Goal: Book appointment/travel/reservation

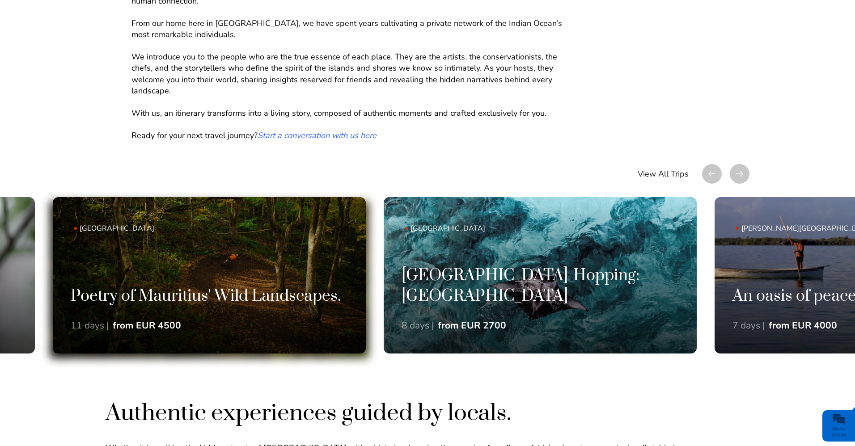
drag, startPoint x: 629, startPoint y: 312, endPoint x: 245, endPoint y: 310, distance: 383.6
click at [245, 310] on div "Poetry of Mauritius' Wild Landscapes. 11 days | from EUR 4500" at bounding box center [209, 321] width 313 height 68
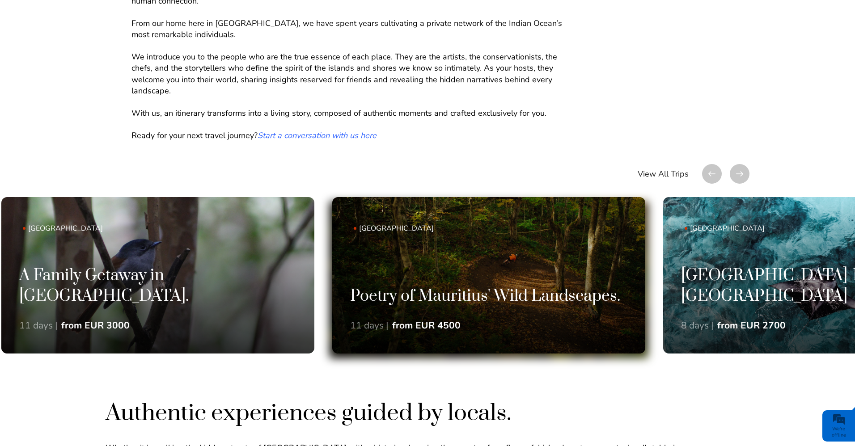
drag, startPoint x: 687, startPoint y: 287, endPoint x: 284, endPoint y: 286, distance: 402.8
click at [350, 288] on h3 "Poetry of Mauritius' Wild Landscapes." at bounding box center [488, 297] width 277 height 21
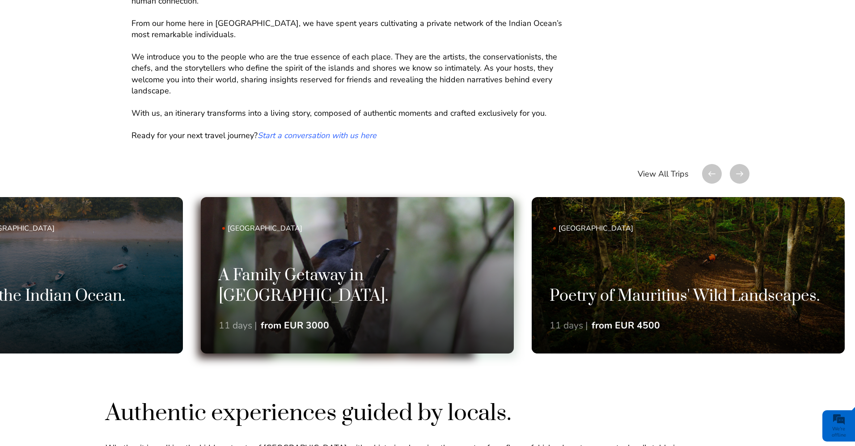
drag, startPoint x: 285, startPoint y: 278, endPoint x: 832, endPoint y: 293, distance: 547.4
click at [514, 293] on link "[GEOGRAPHIC_DATA] A Family Getaway in [GEOGRAPHIC_DATA]. 11 days | from EUR 3000" at bounding box center [357, 275] width 313 height 156
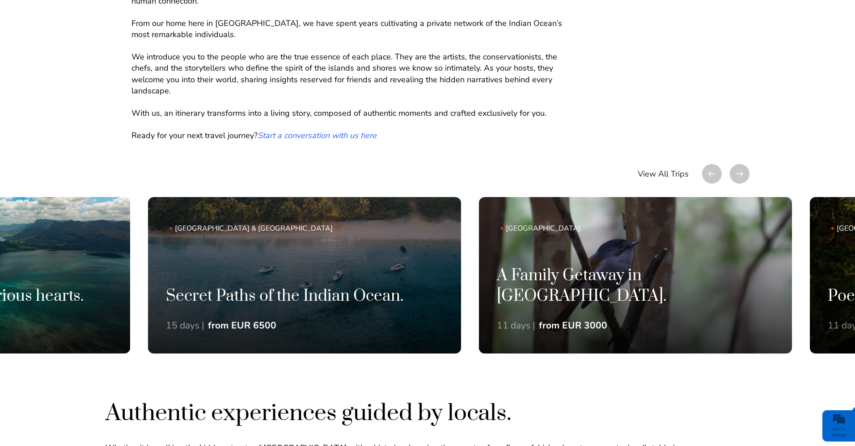
drag, startPoint x: 397, startPoint y: 291, endPoint x: 882, endPoint y: 302, distance: 485.6
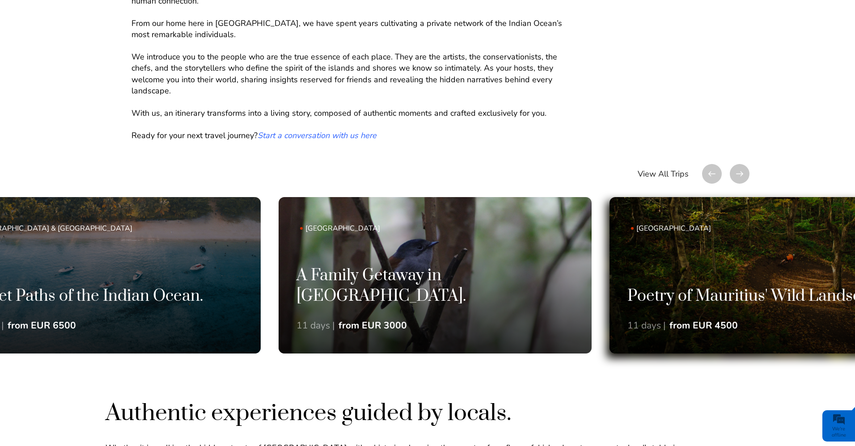
drag, startPoint x: 499, startPoint y: 311, endPoint x: 752, endPoint y: 310, distance: 253.5
click at [591, 311] on div "A Family Getaway in [GEOGRAPHIC_DATA]. 11 days | from EUR 3000" at bounding box center [435, 310] width 313 height 88
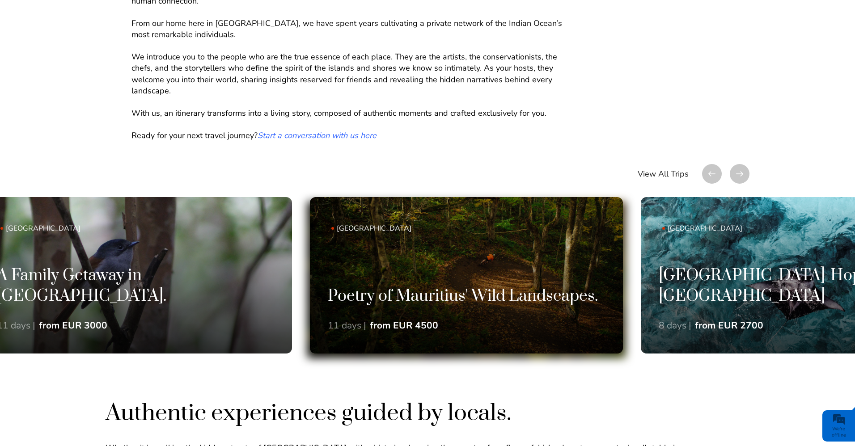
drag, startPoint x: 746, startPoint y: 310, endPoint x: 432, endPoint y: 304, distance: 313.4
click at [514, 308] on div at bounding box center [466, 280] width 318 height 156
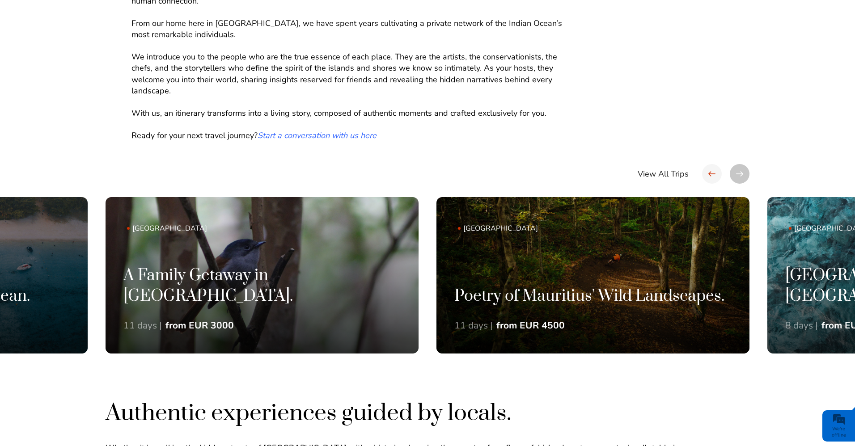
click at [710, 170] on div at bounding box center [712, 174] width 20 height 20
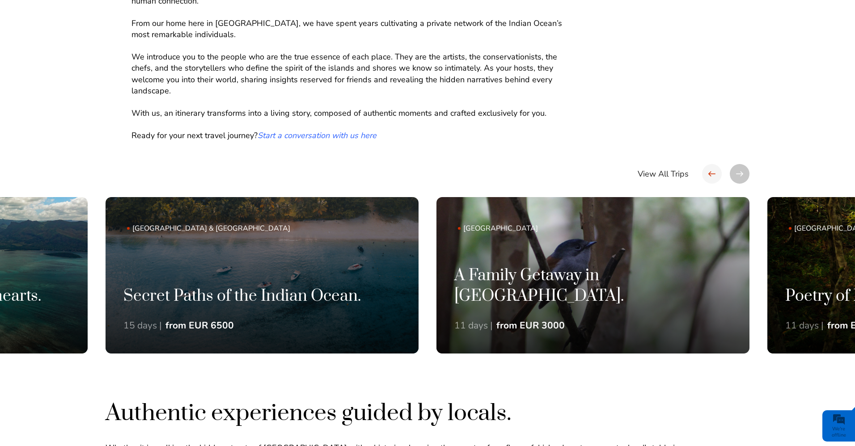
click at [710, 170] on div at bounding box center [712, 174] width 20 height 20
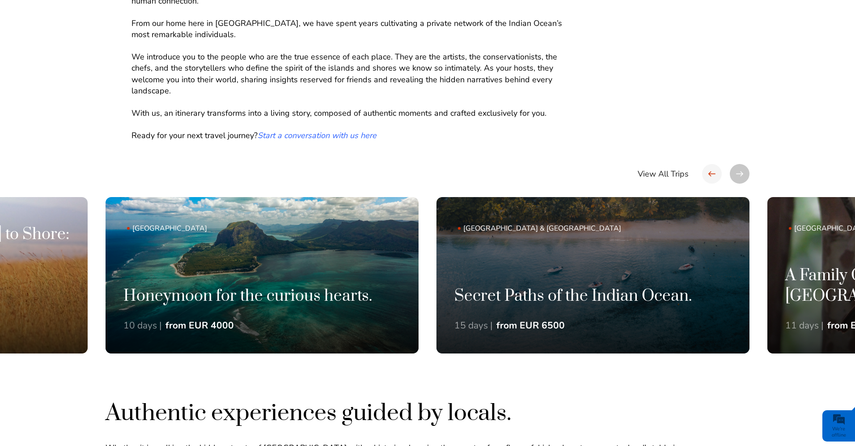
click at [710, 170] on div at bounding box center [712, 174] width 20 height 20
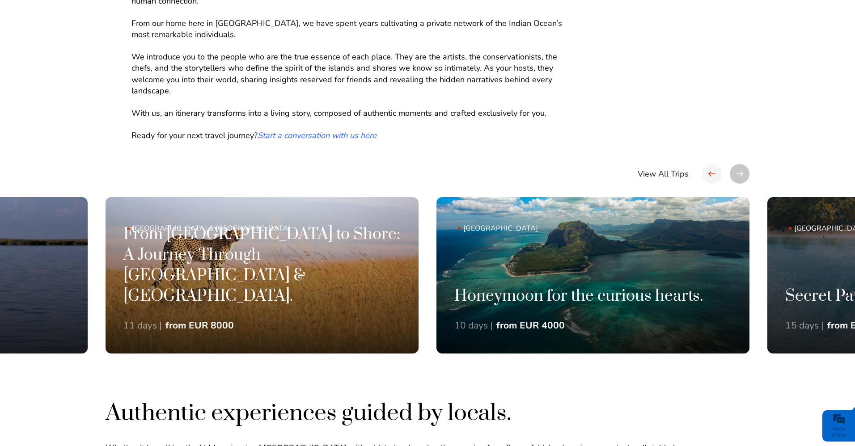
click at [710, 170] on div at bounding box center [712, 174] width 20 height 20
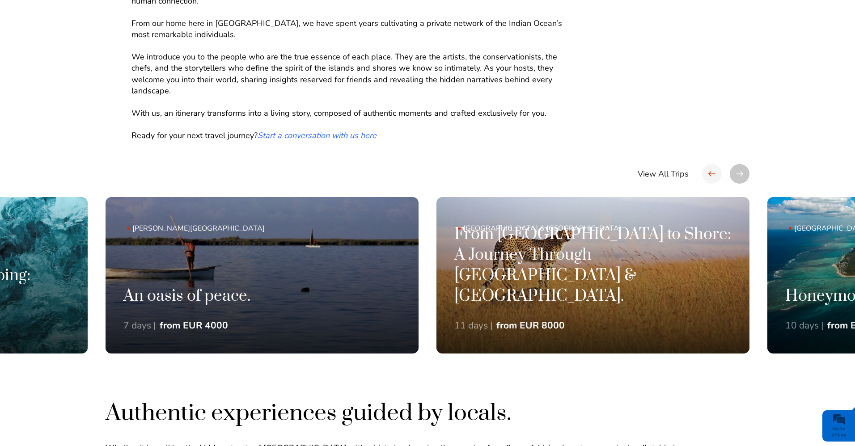
click at [710, 170] on div at bounding box center [712, 174] width 20 height 20
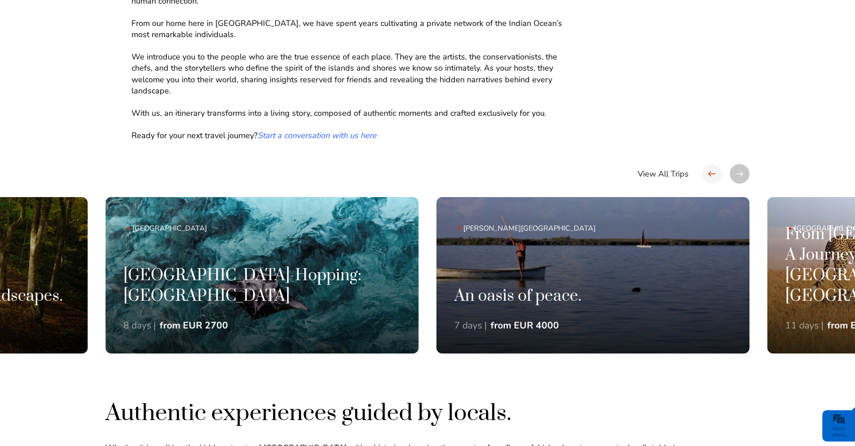
click at [710, 170] on div at bounding box center [712, 174] width 20 height 20
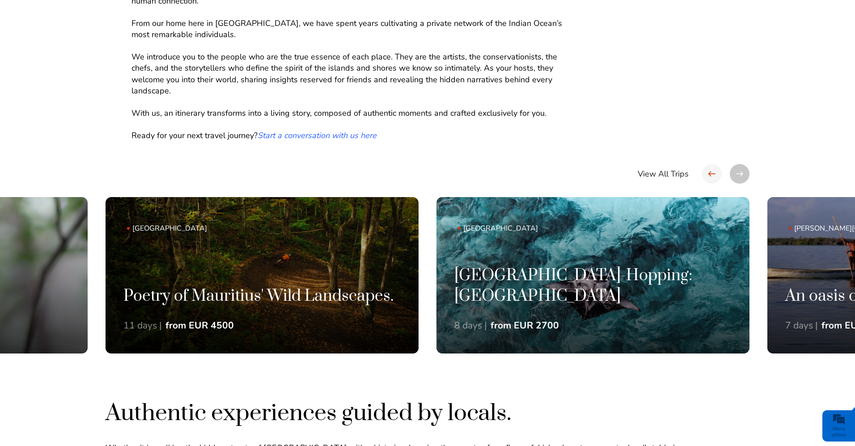
click at [710, 170] on div at bounding box center [712, 174] width 20 height 20
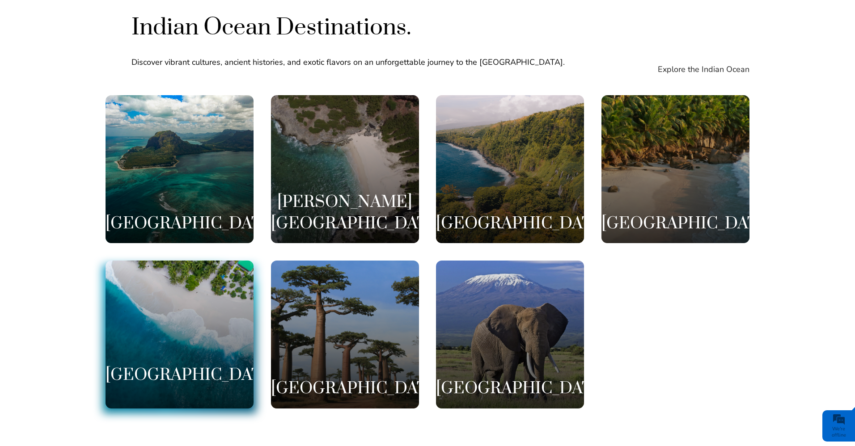
scroll to position [1833, 0]
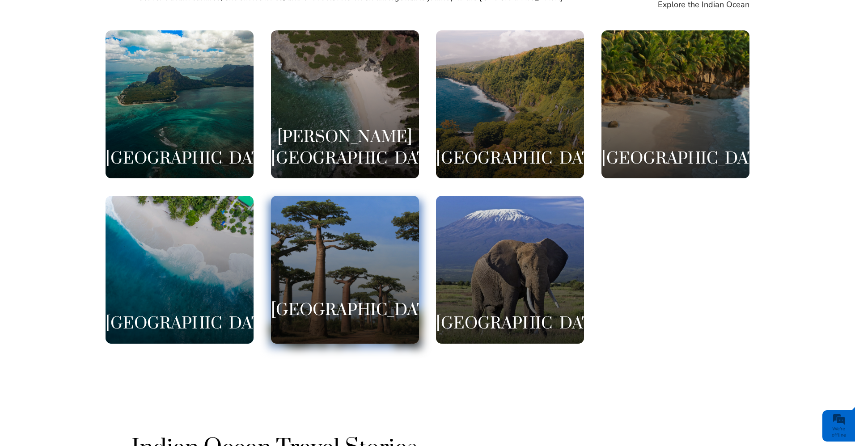
click at [348, 274] on div "[GEOGRAPHIC_DATA]" at bounding box center [345, 270] width 148 height 148
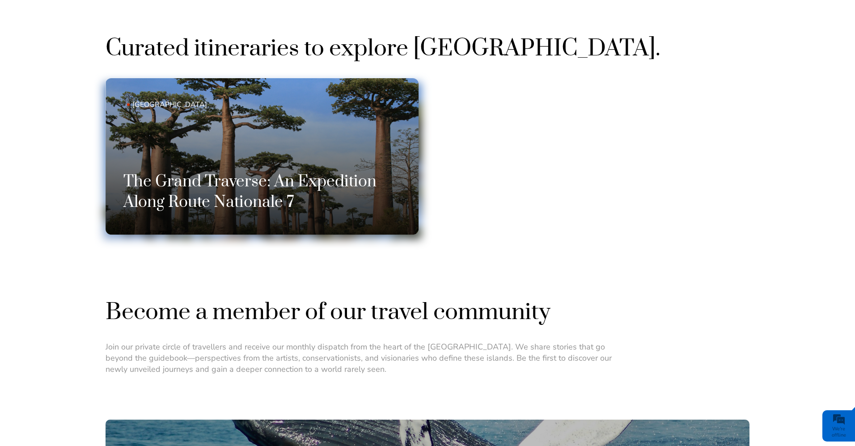
click at [321, 197] on h3 "The Grand Traverse: An Expedition Along Route Nationale 7" at bounding box center [261, 192] width 277 height 41
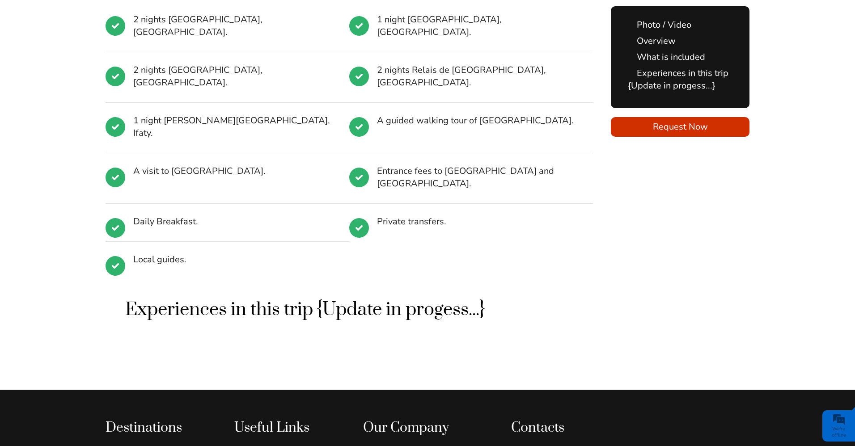
scroll to position [939, 0]
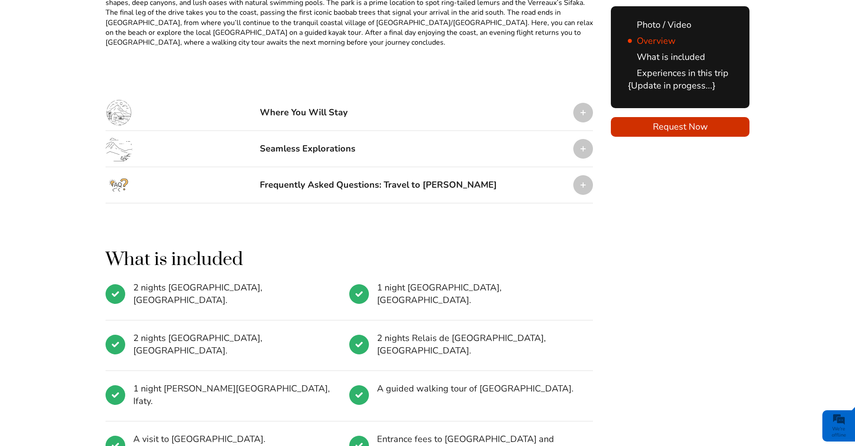
click at [584, 112] on div at bounding box center [583, 113] width 20 height 20
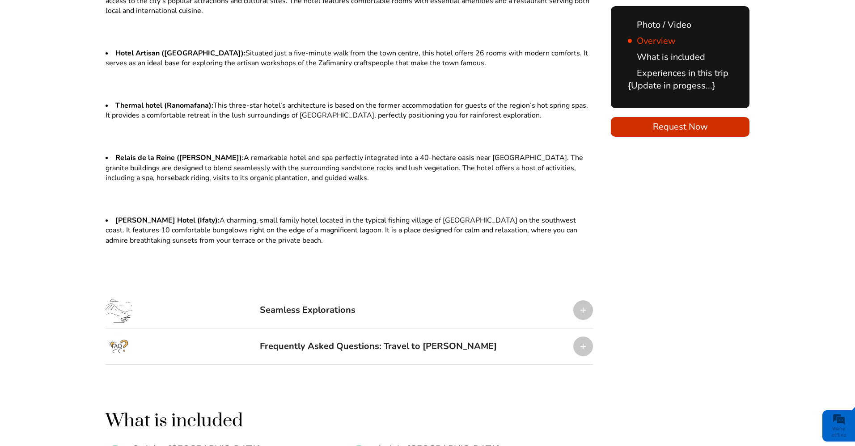
scroll to position [1162, 0]
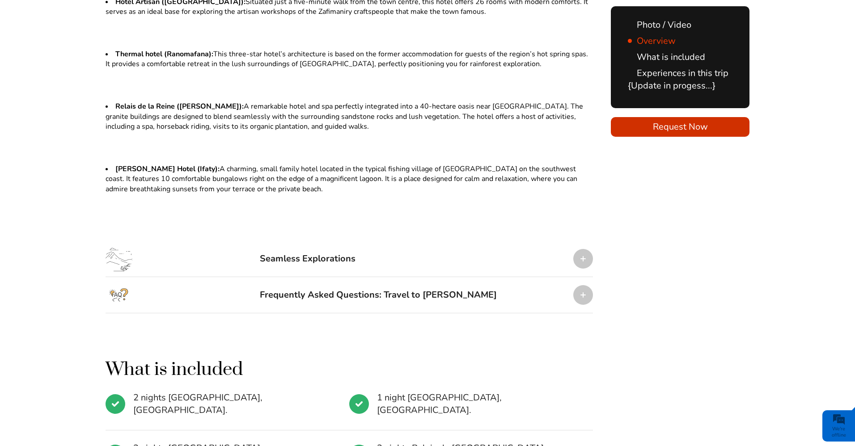
click at [577, 299] on div at bounding box center [583, 295] width 20 height 20
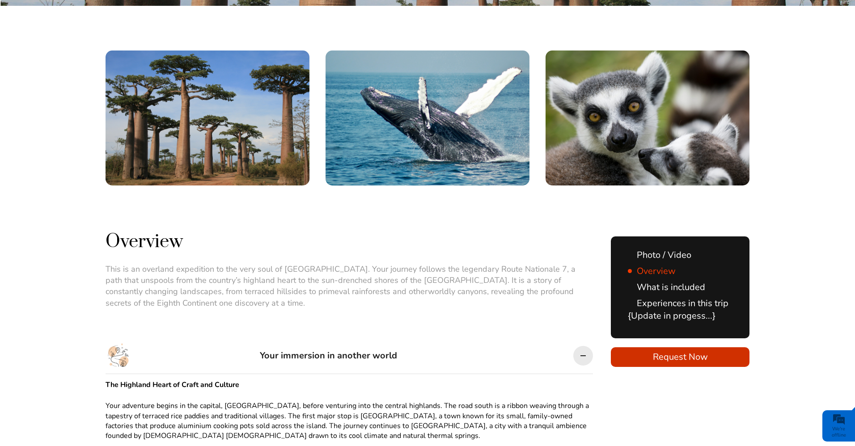
scroll to position [0, 0]
